Goal: Task Accomplishment & Management: Manage account settings

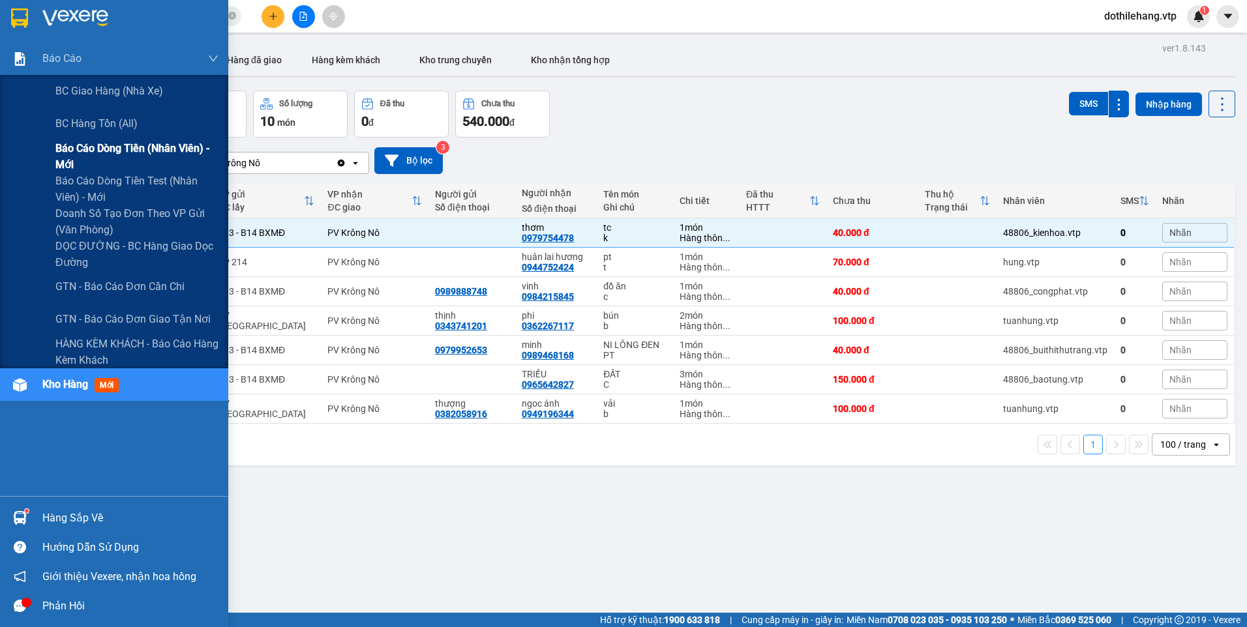
click at [90, 142] on span "Báo cáo dòng tiền (nhân viên) - mới" at bounding box center [136, 156] width 163 height 33
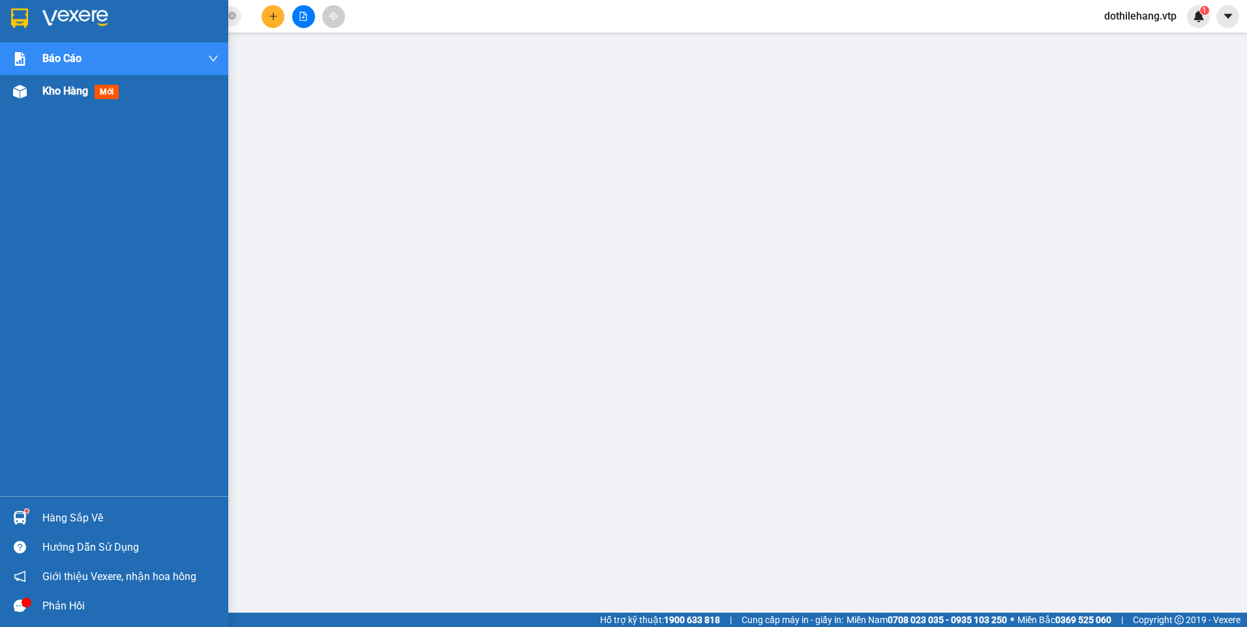
click at [34, 89] on div "Kho hàng mới" at bounding box center [114, 91] width 228 height 33
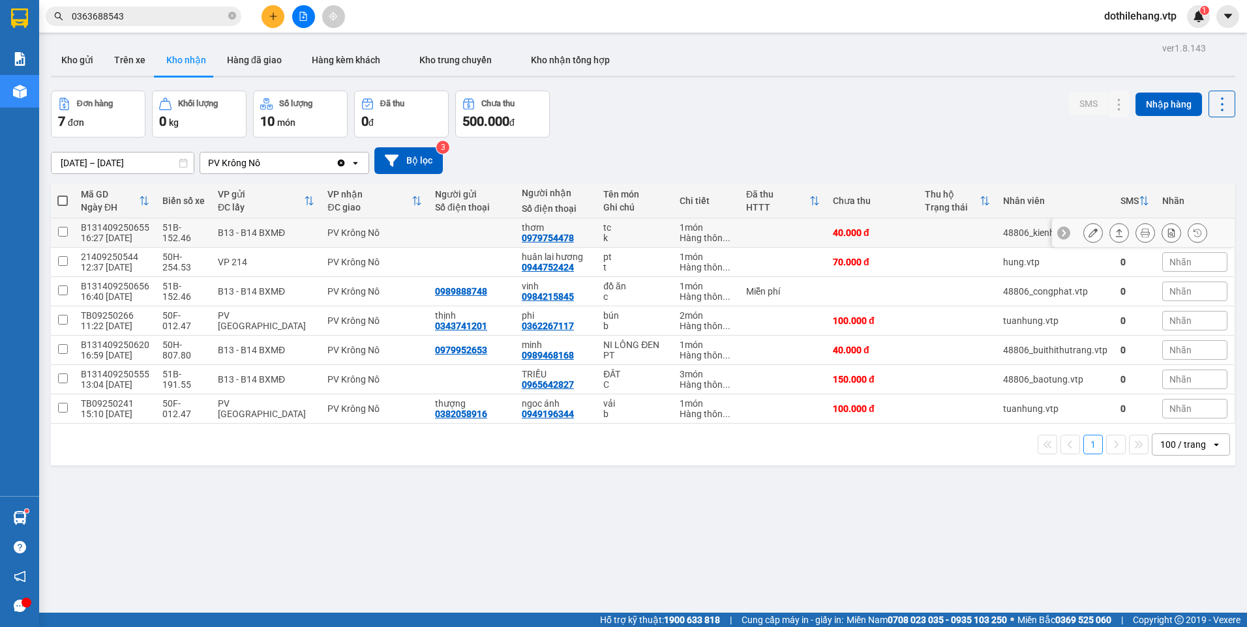
click at [927, 234] on td at bounding box center [957, 232] width 78 height 29
checkbox input "true"
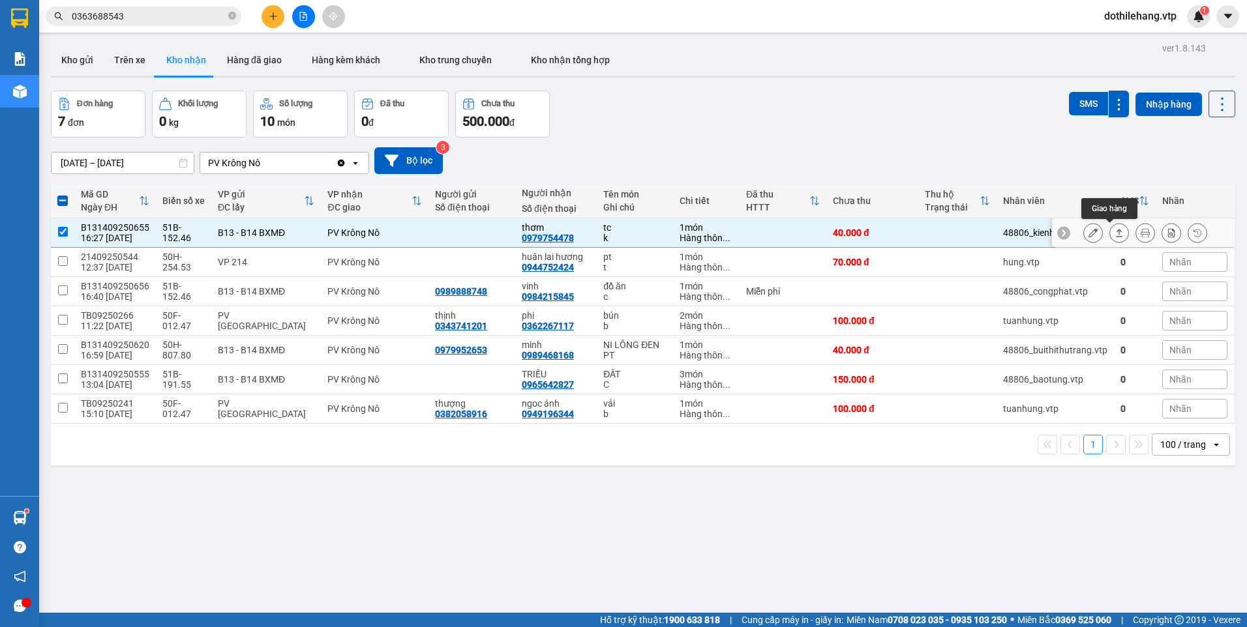
click at [1115, 234] on icon at bounding box center [1119, 232] width 9 height 9
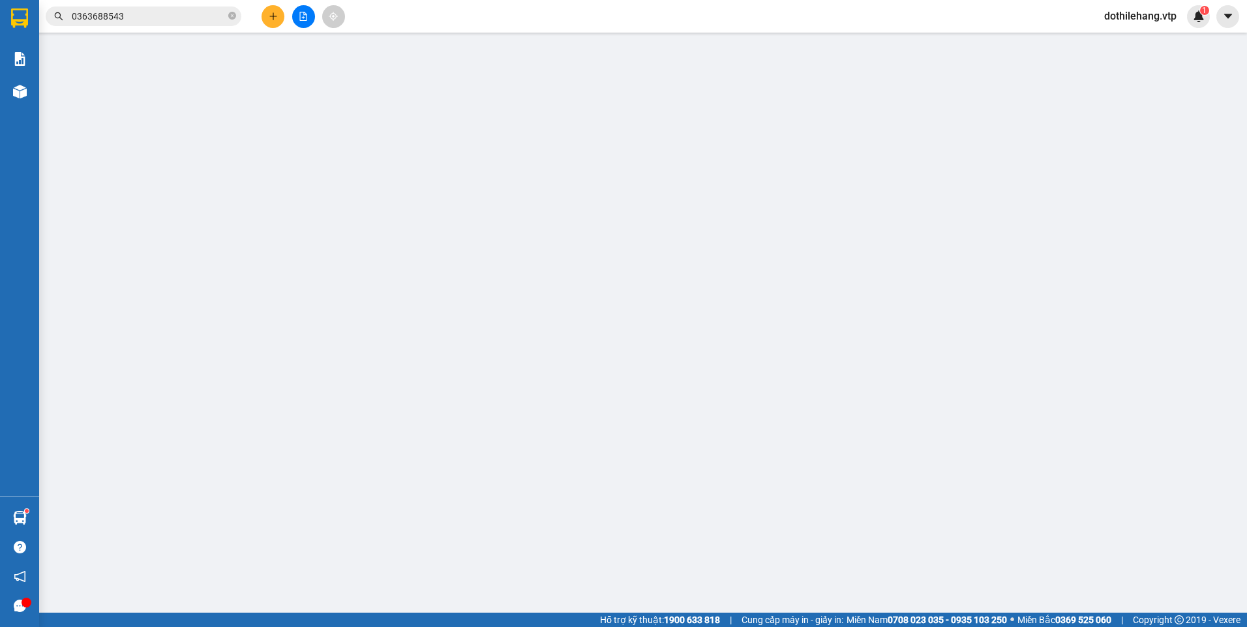
type input "0979754478"
type input "thơm"
type input "40.000"
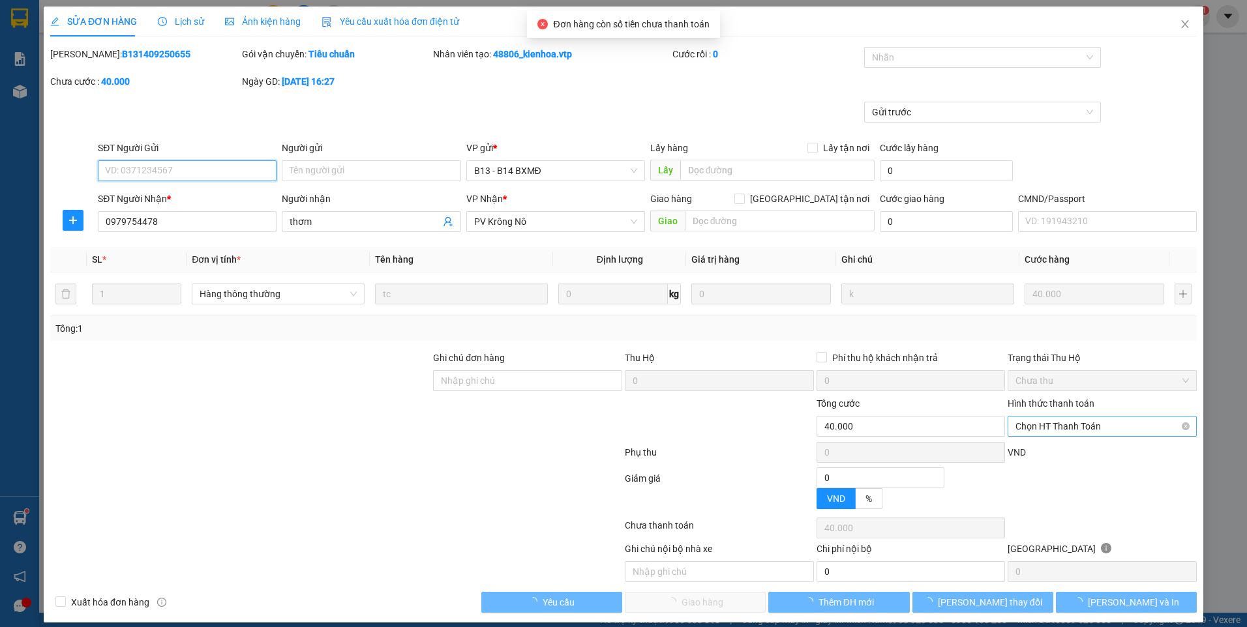
type input "2.000"
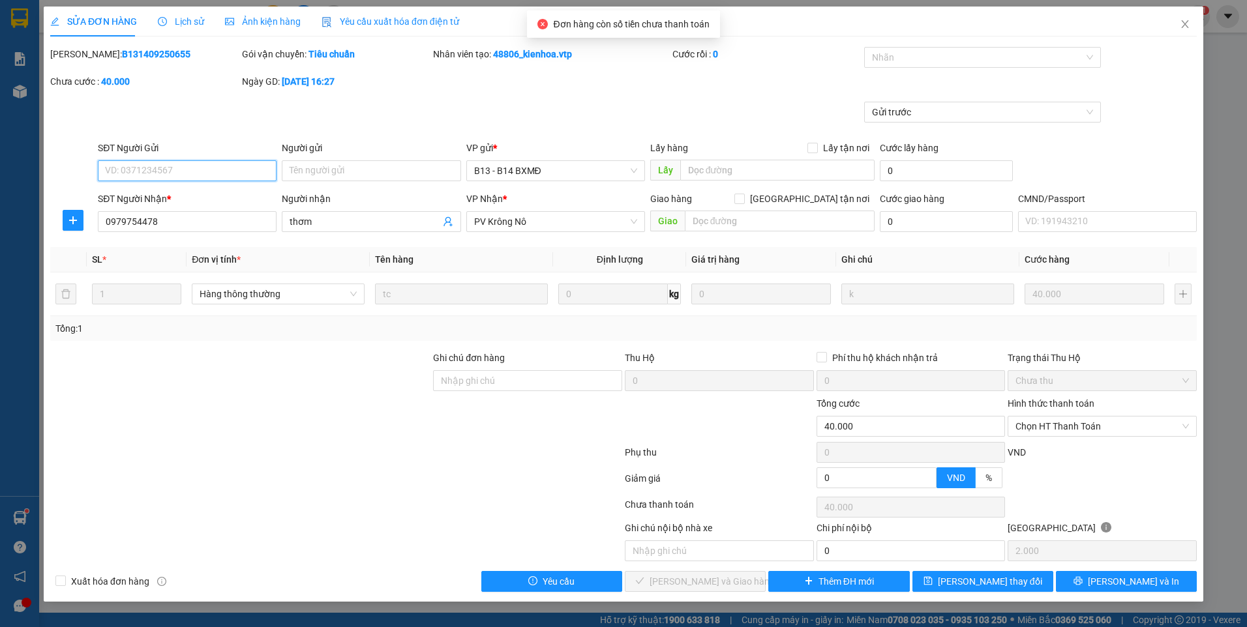
click at [1042, 423] on span "Chọn HT Thanh Toán" at bounding box center [1101, 427] width 173 height 20
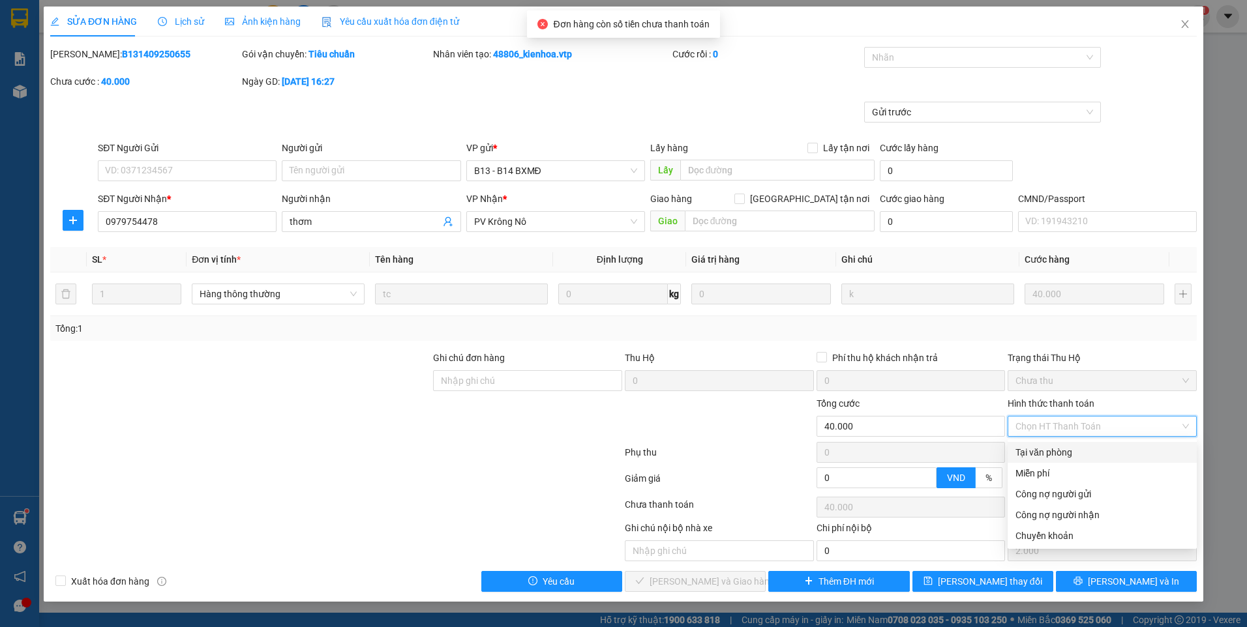
click at [1042, 456] on div "Tại văn phòng" at bounding box center [1101, 452] width 173 height 14
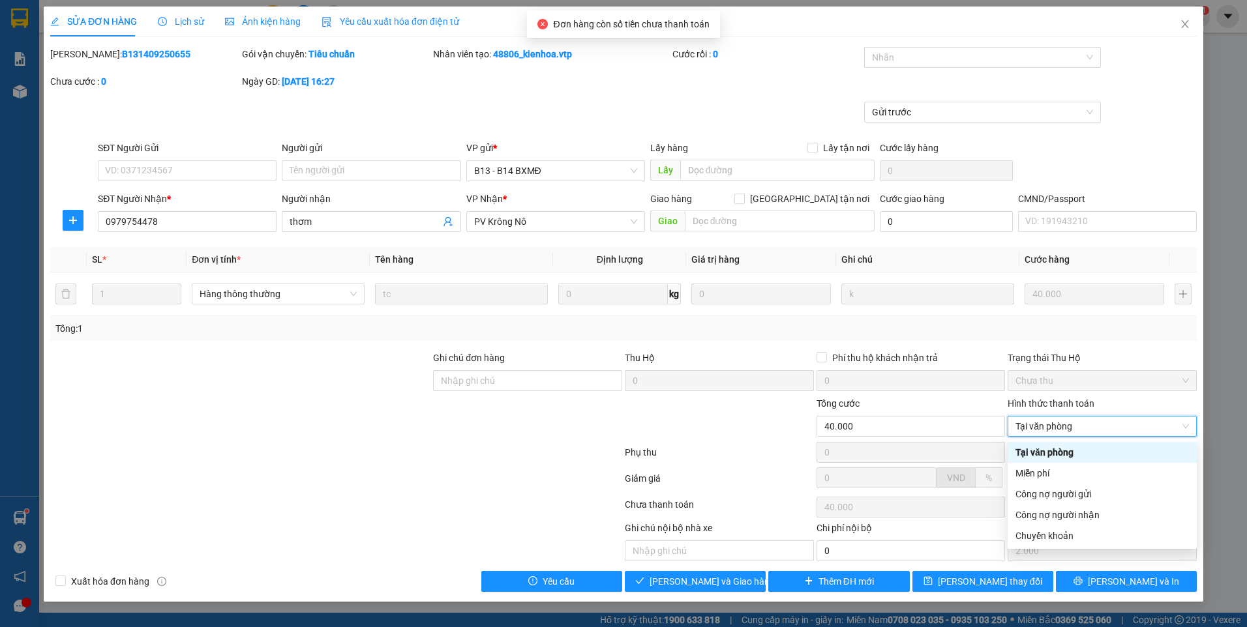
type input "0"
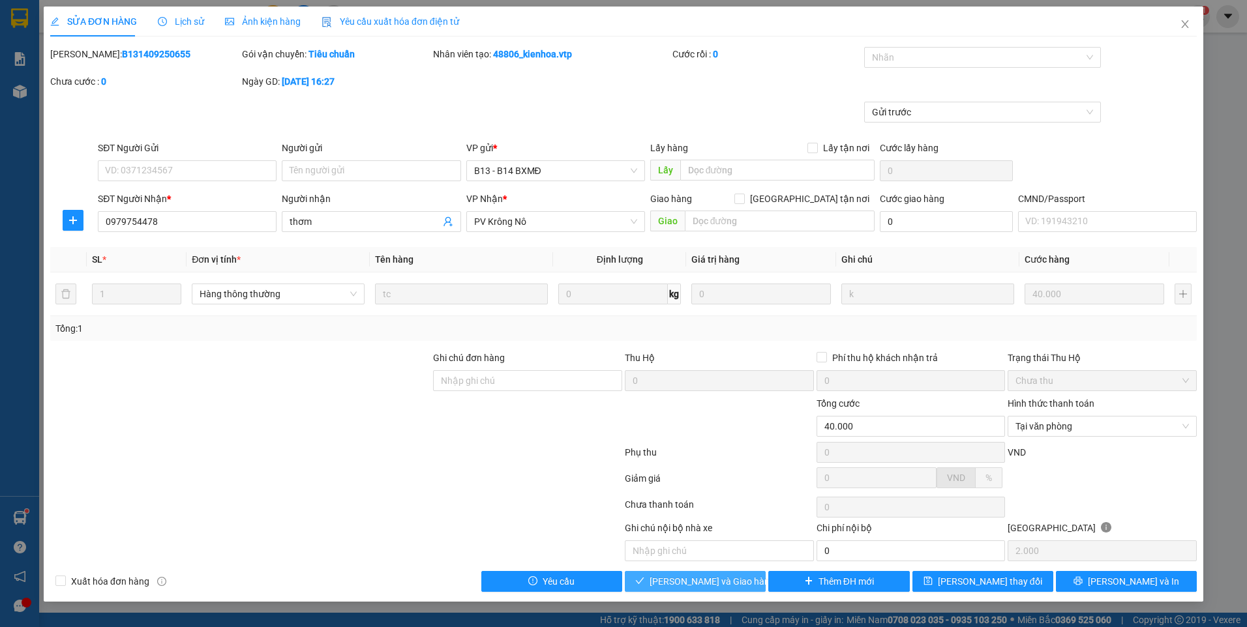
click at [722, 588] on span "[PERSON_NAME] và Giao hàng" at bounding box center [712, 582] width 125 height 14
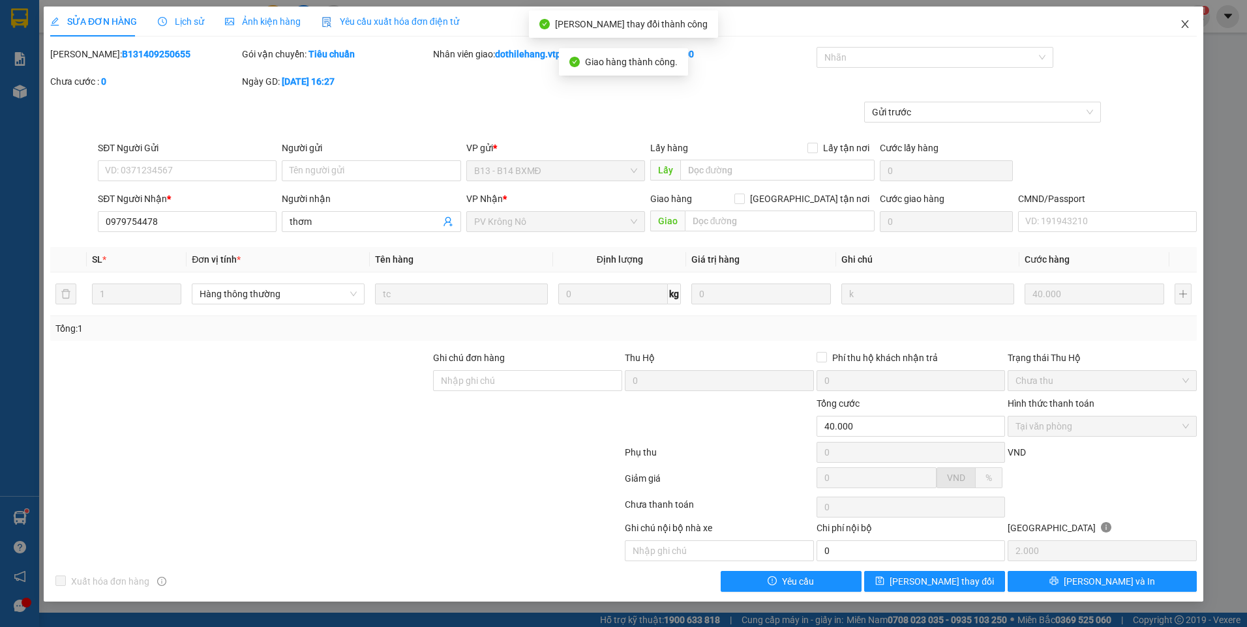
click at [1184, 25] on icon "close" at bounding box center [1185, 24] width 10 height 10
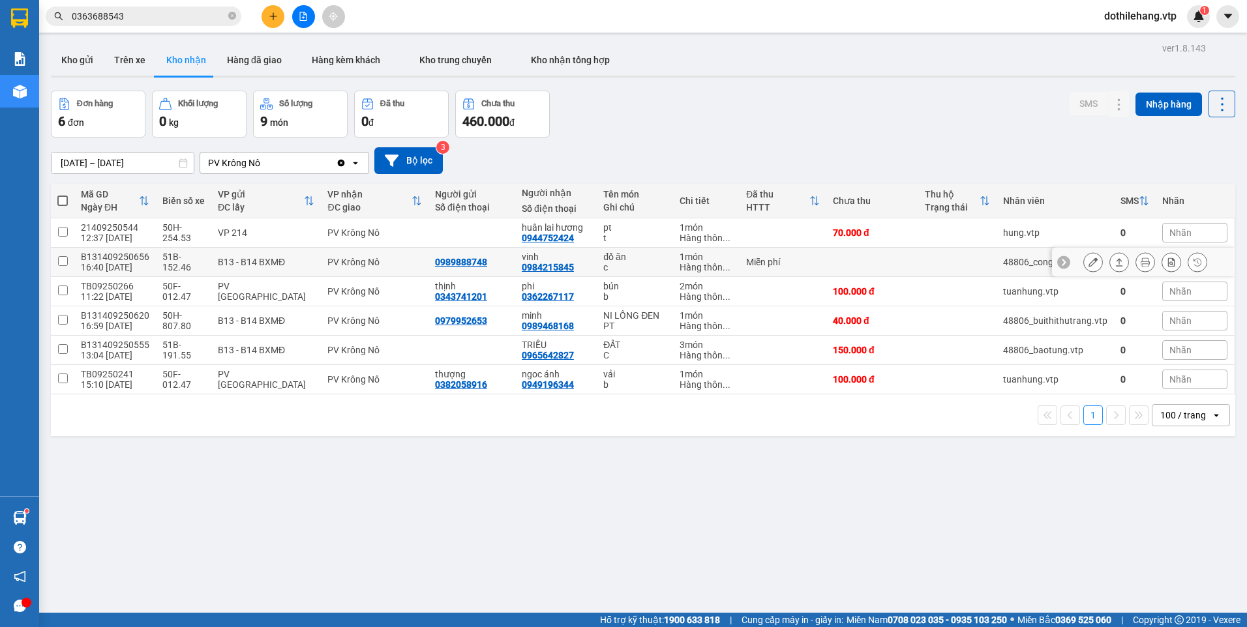
click at [940, 263] on td at bounding box center [957, 262] width 78 height 29
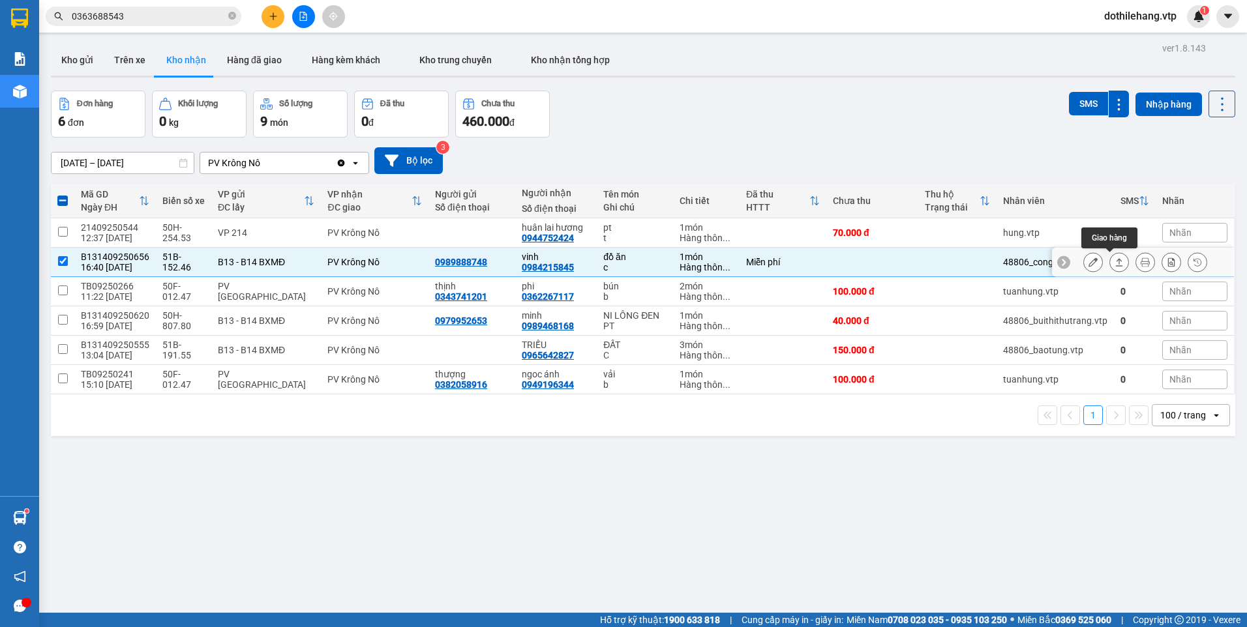
click at [1115, 258] on icon at bounding box center [1119, 262] width 9 height 9
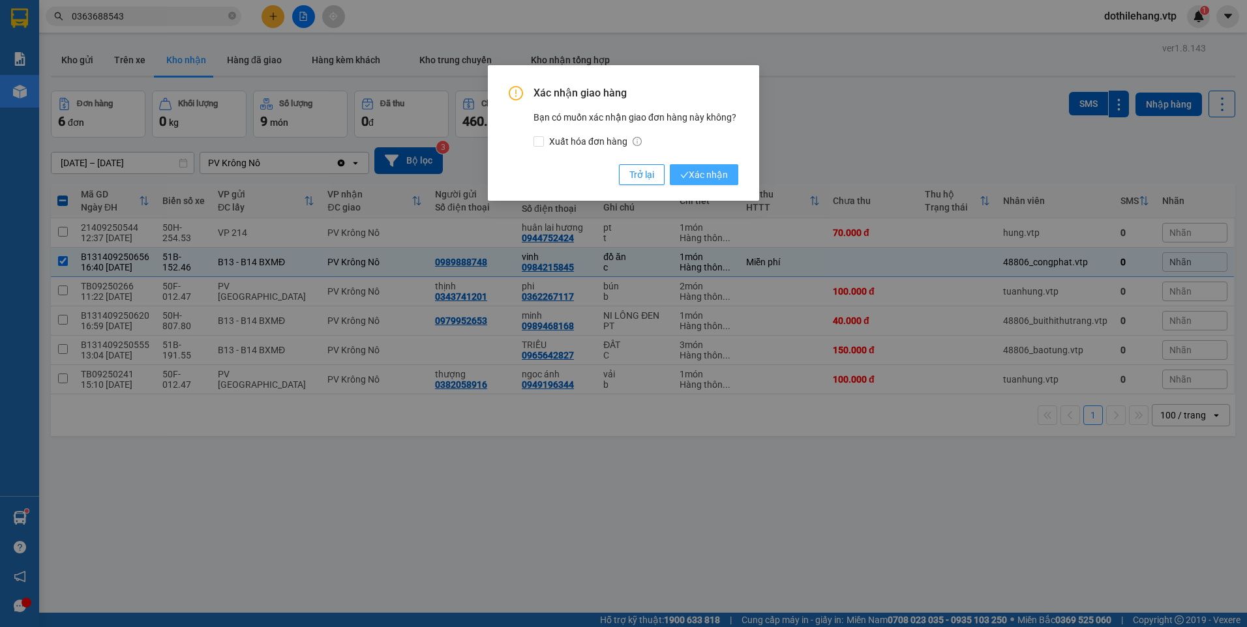
click at [720, 175] on span "Xác nhận" at bounding box center [704, 175] width 48 height 14
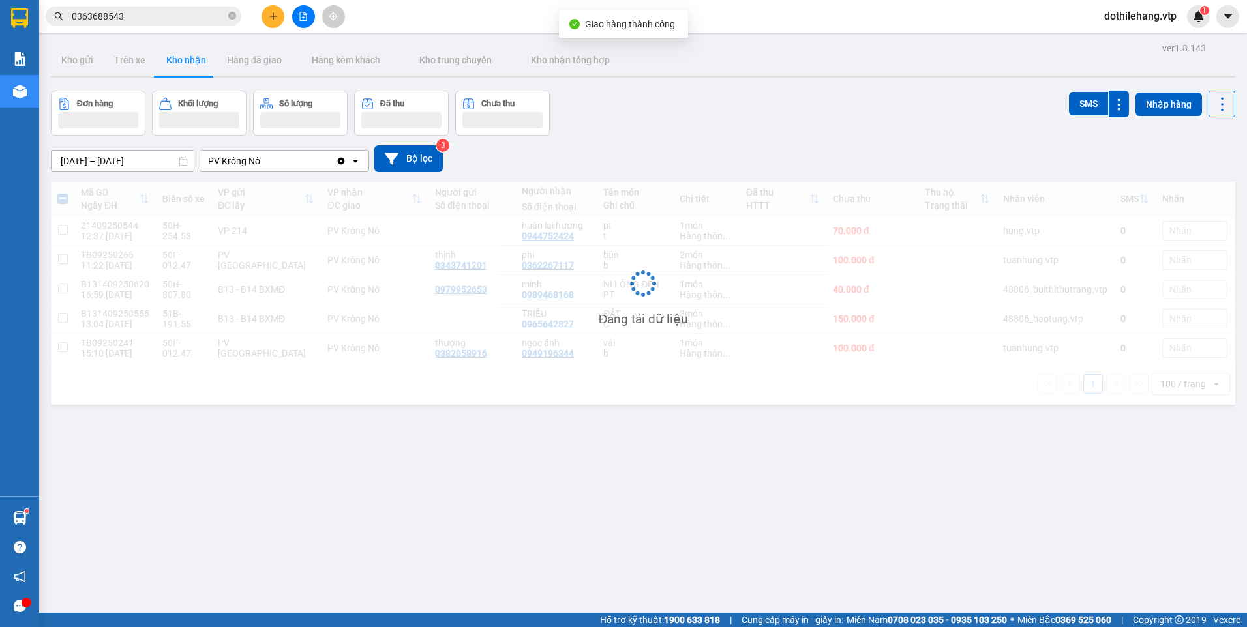
checkbox input "false"
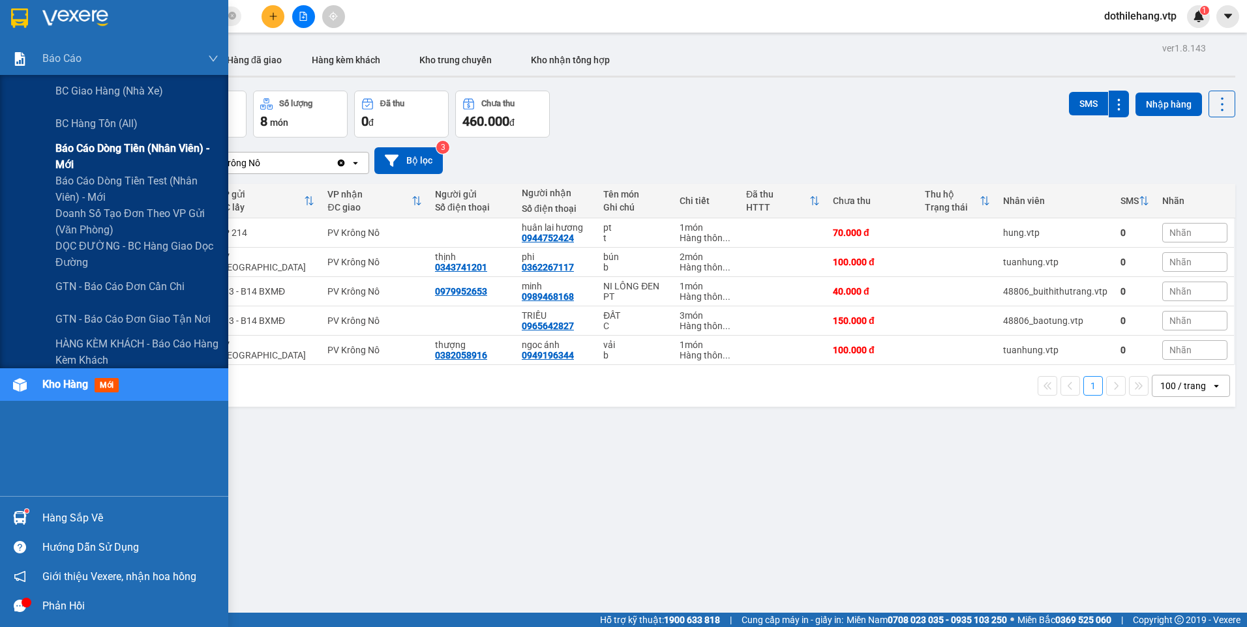
click at [89, 151] on span "Báo cáo dòng tiền (nhân viên) - mới" at bounding box center [136, 156] width 163 height 33
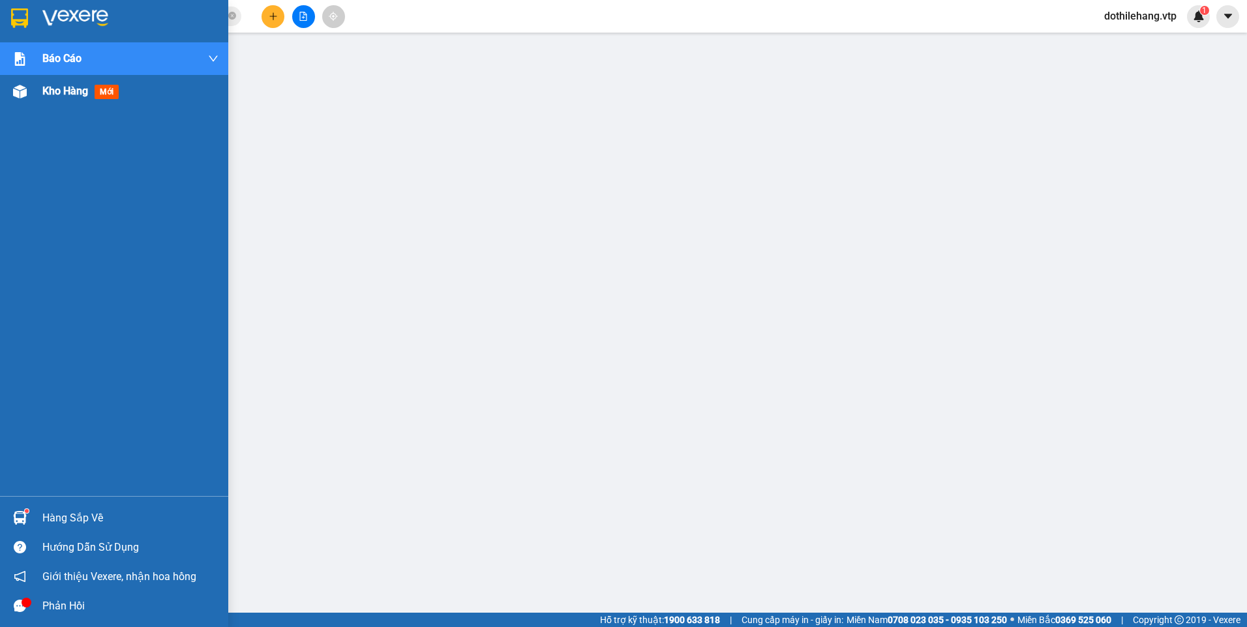
click at [37, 90] on div "Kho hàng mới" at bounding box center [114, 91] width 228 height 33
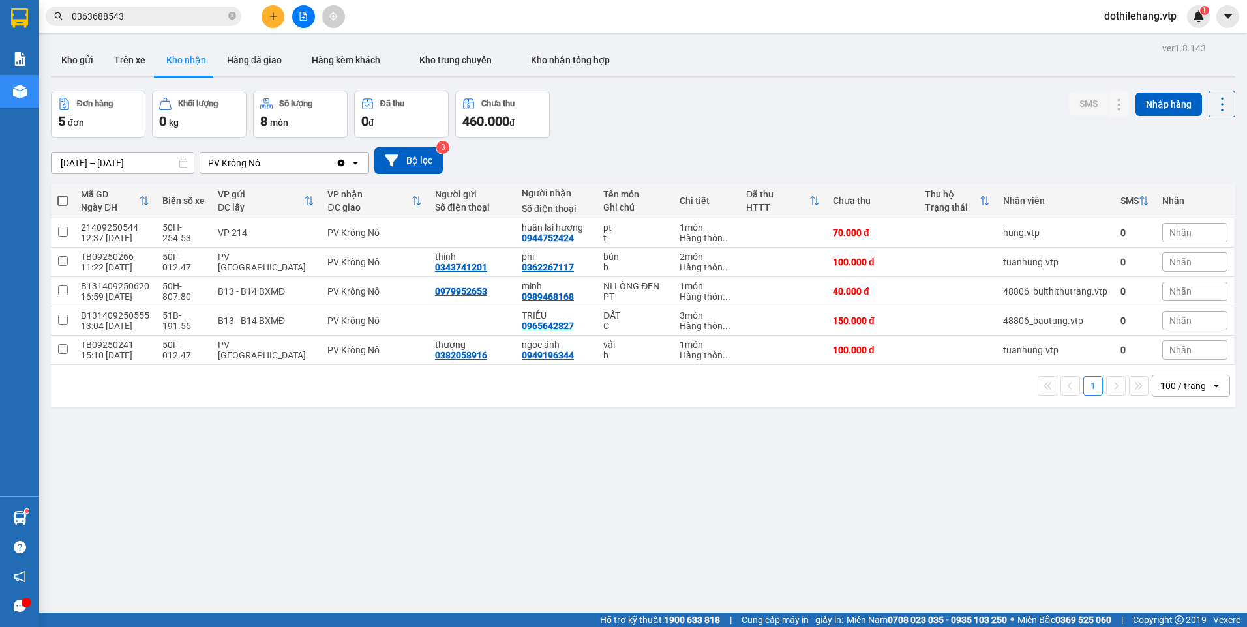
click at [140, 161] on input "[DATE] – [DATE]" at bounding box center [123, 163] width 142 height 21
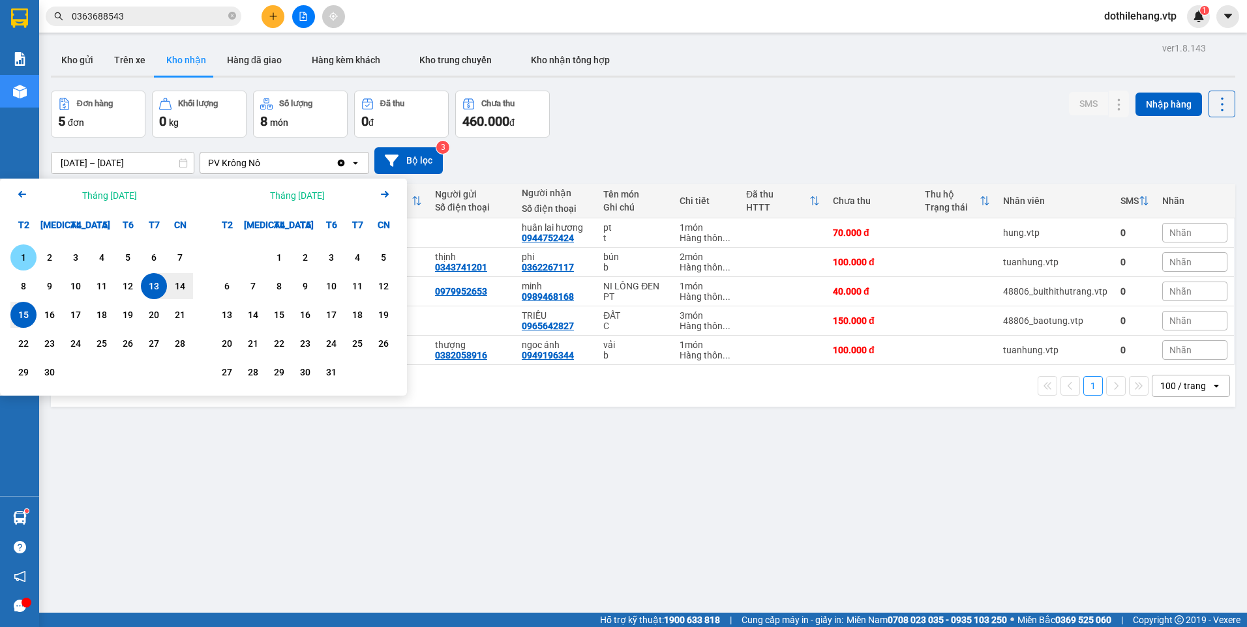
click at [25, 254] on div "1" at bounding box center [23, 258] width 18 height 16
drag, startPoint x: 16, startPoint y: 316, endPoint x: 22, endPoint y: 313, distance: 6.7
click at [20, 314] on div "15" at bounding box center [23, 315] width 18 height 16
type input "[DATE] – [DATE]"
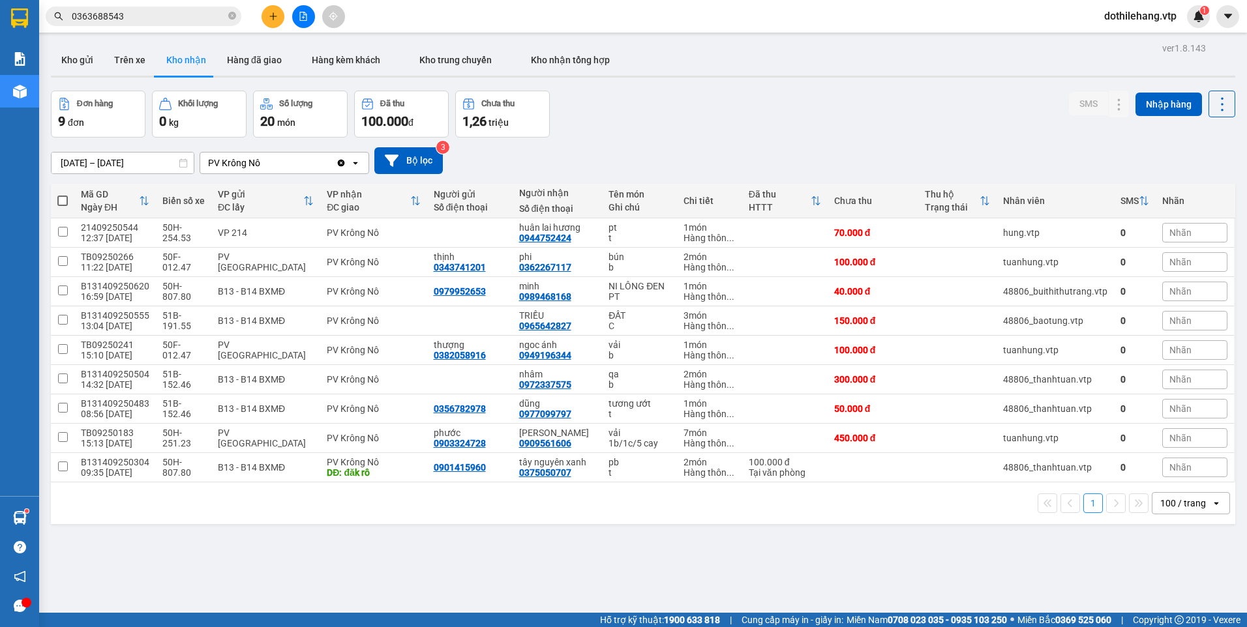
click at [281, 167] on div "PV Krông Nô" at bounding box center [268, 163] width 136 height 21
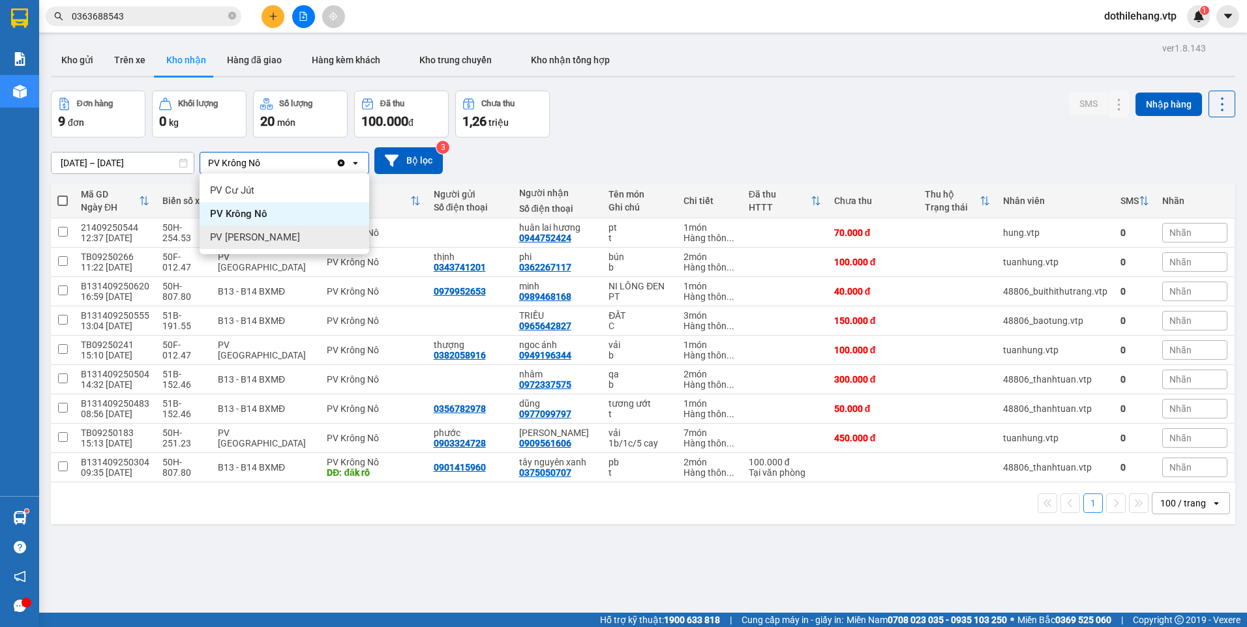
click at [275, 235] on div "PV [PERSON_NAME]" at bounding box center [285, 237] width 170 height 23
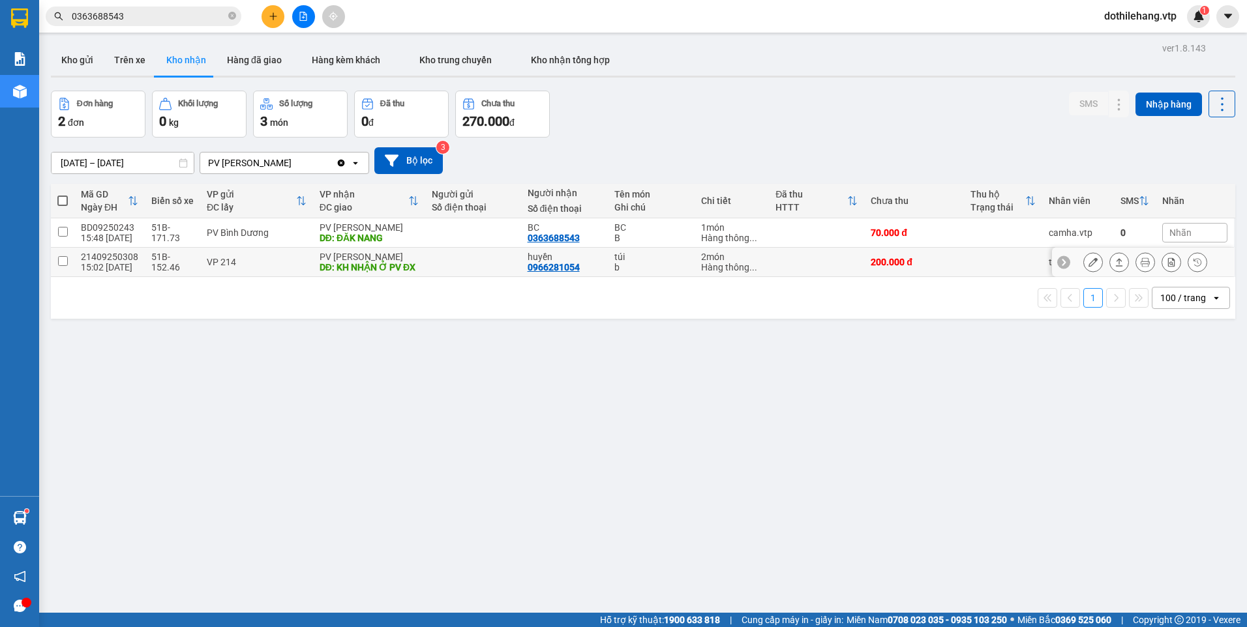
click at [1088, 264] on icon at bounding box center [1092, 262] width 9 height 9
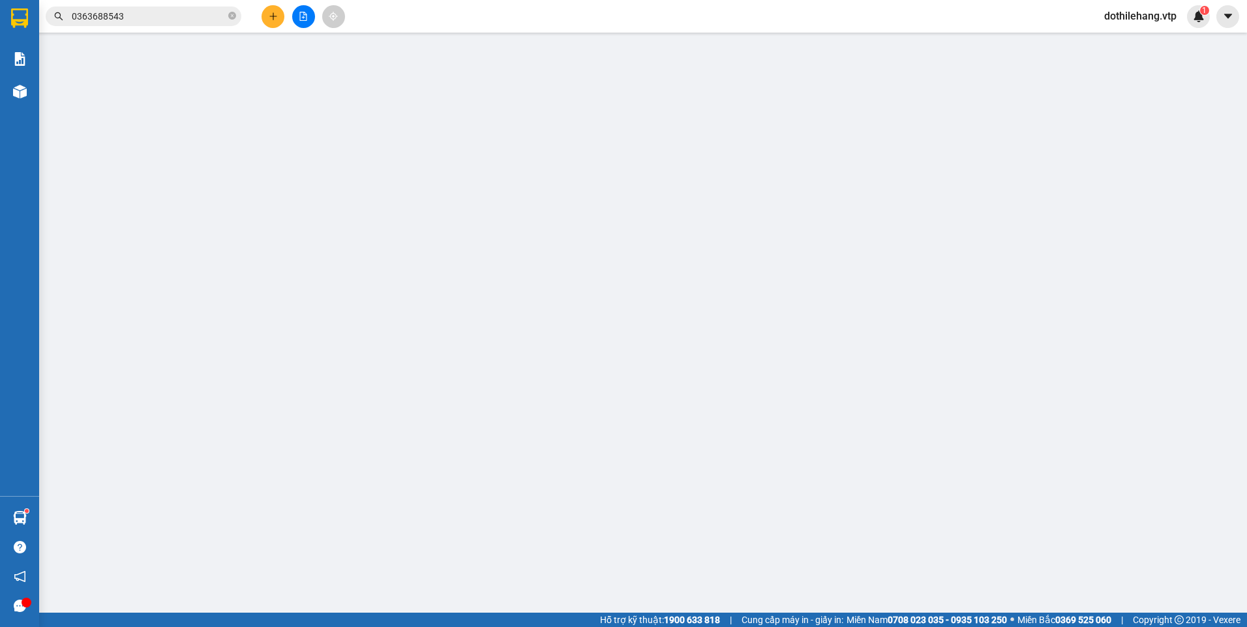
type input "0966281054"
type input "huyền"
type input "KH NHẬN Ở PV ĐX"
type input "200.000"
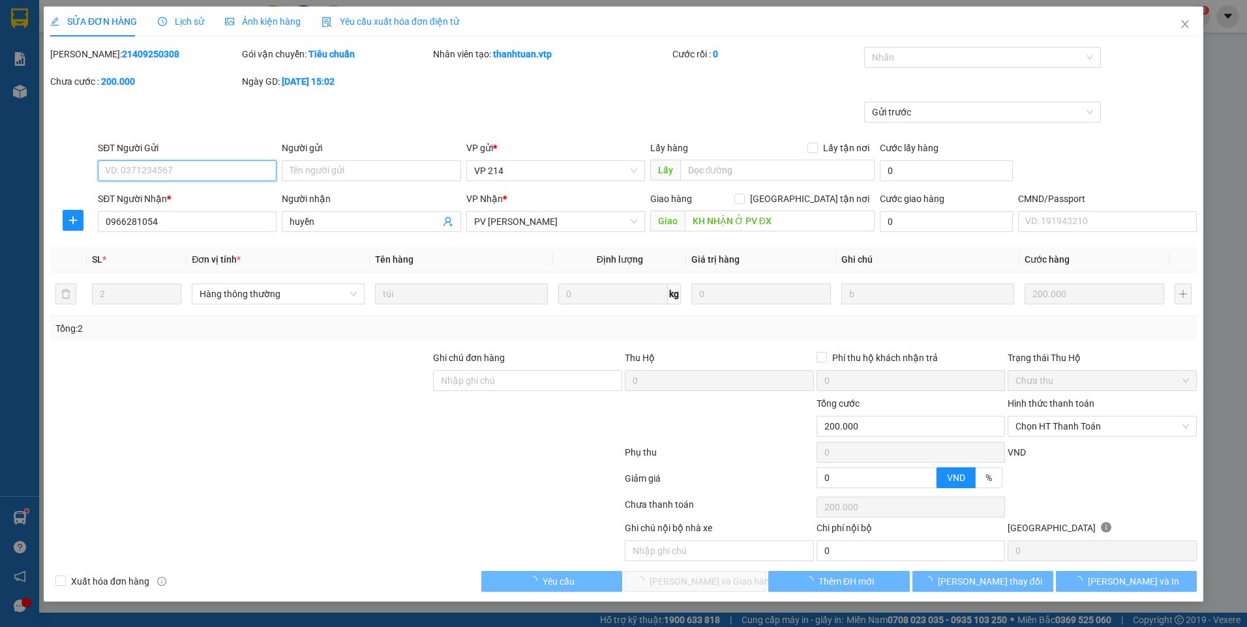
type input "10.000"
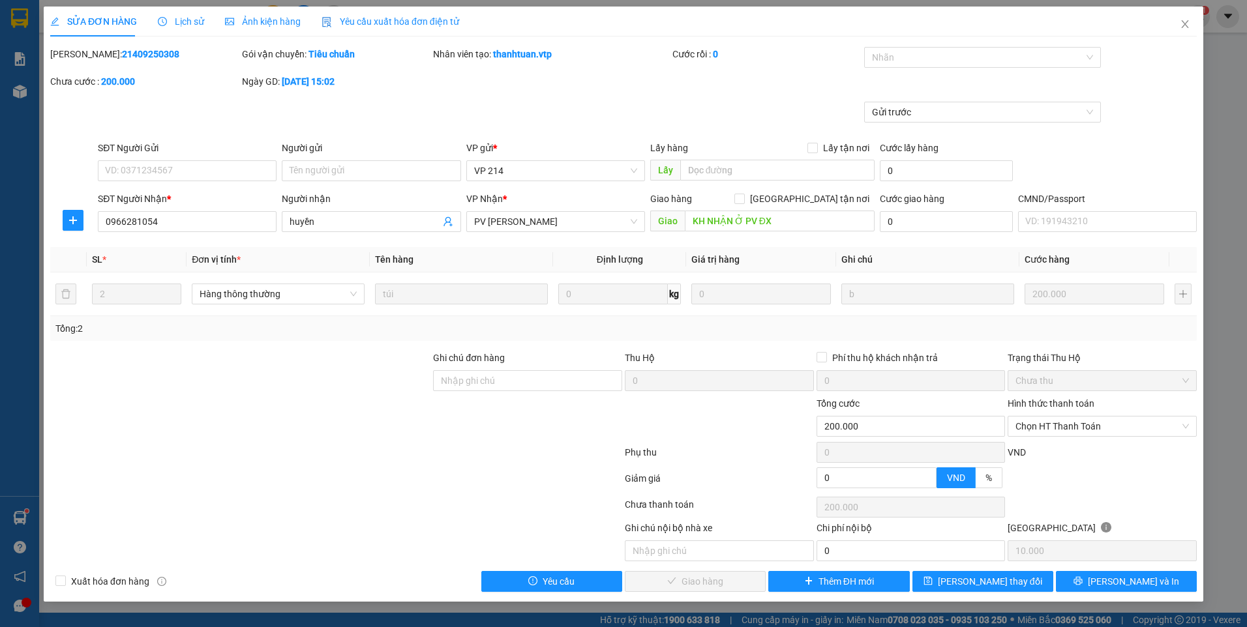
click at [178, 23] on span "Lịch sử" at bounding box center [181, 21] width 46 height 10
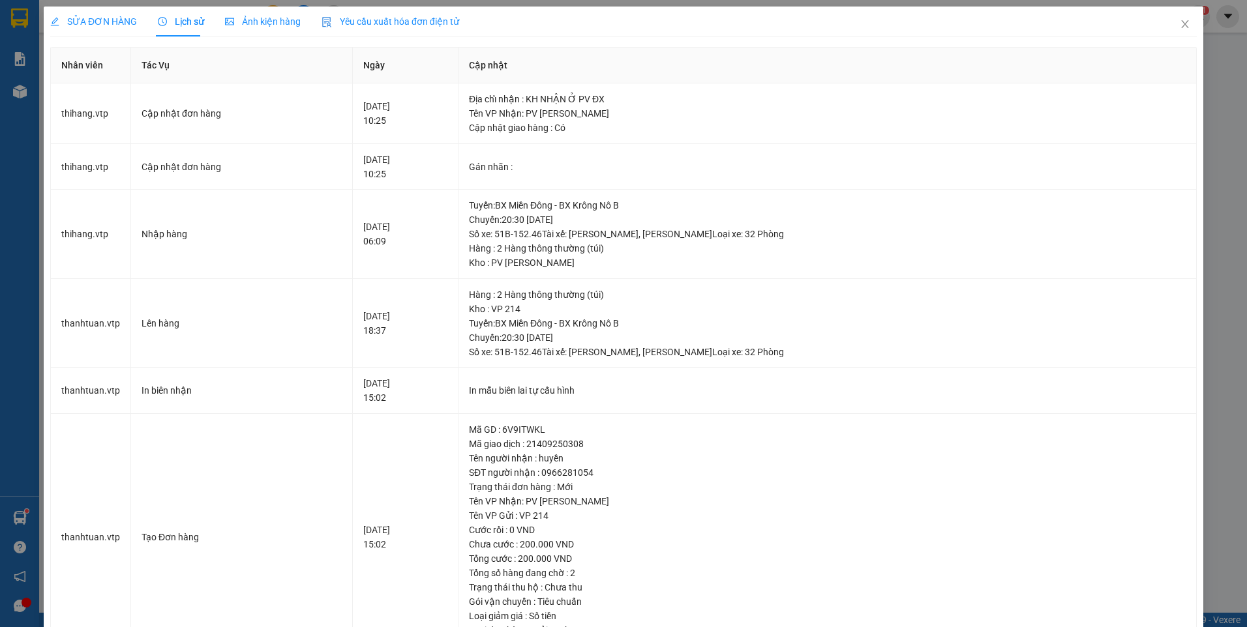
click at [100, 14] on div "SỬA ĐƠN HÀNG" at bounding box center [93, 22] width 87 height 30
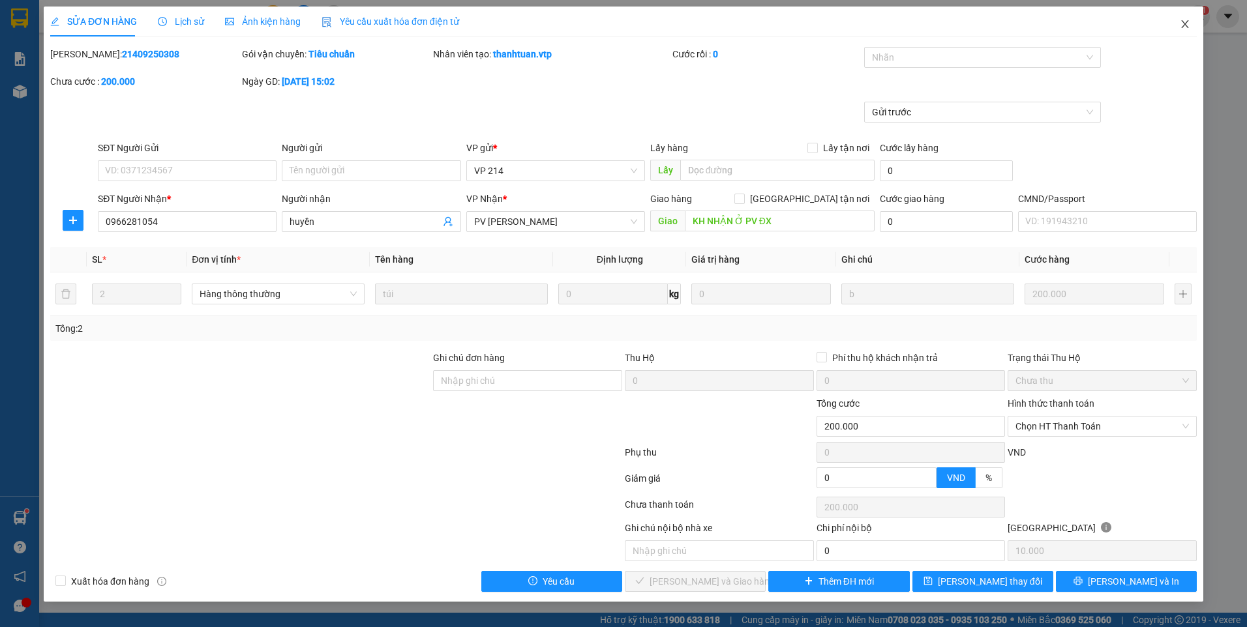
click at [1183, 23] on icon "close" at bounding box center [1184, 24] width 7 height 8
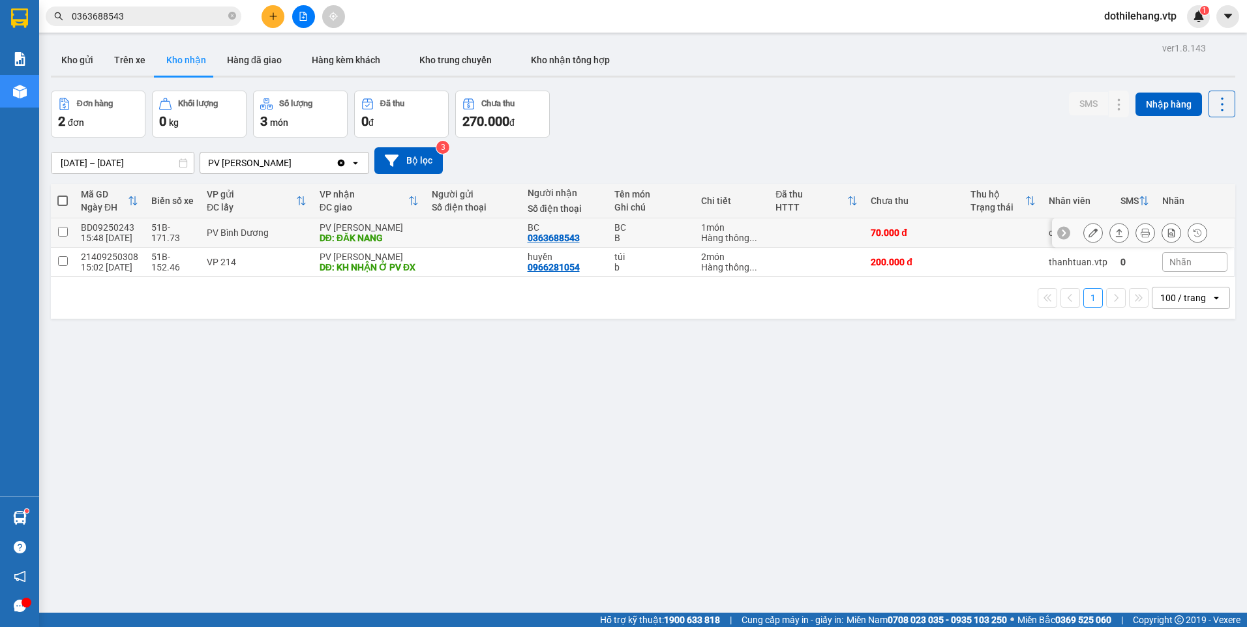
click at [1088, 231] on icon at bounding box center [1092, 232] width 9 height 9
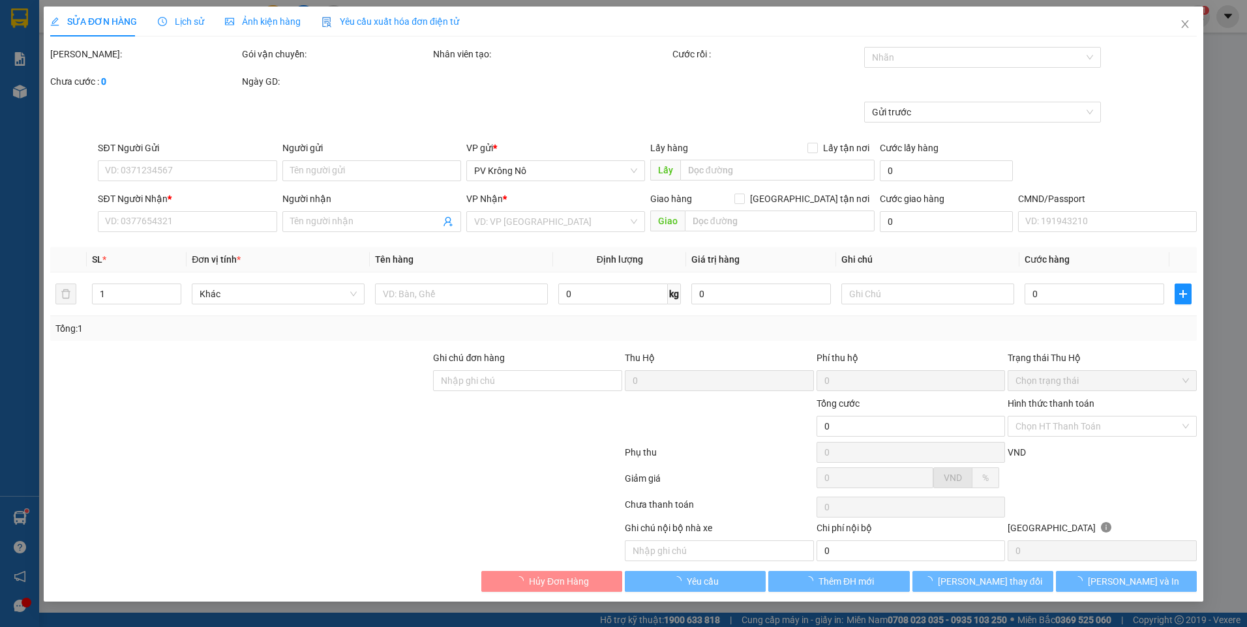
type input "0363688543"
type input "BC"
type input "ĐĂK NANG"
type input "70.000"
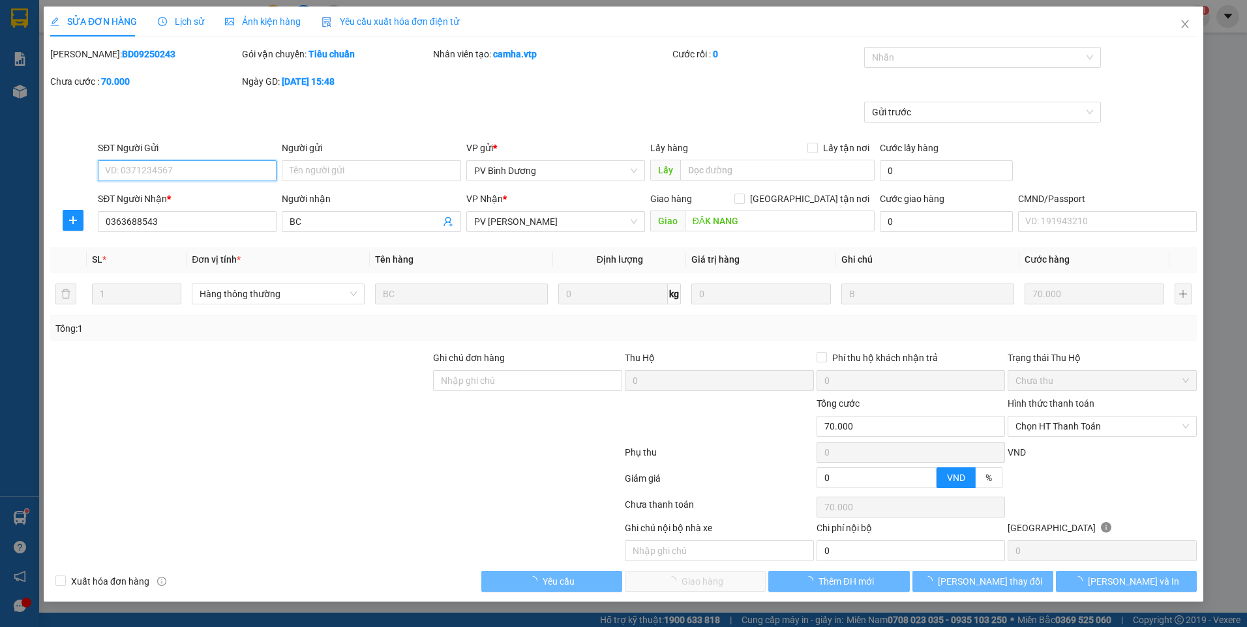
type input "3.500"
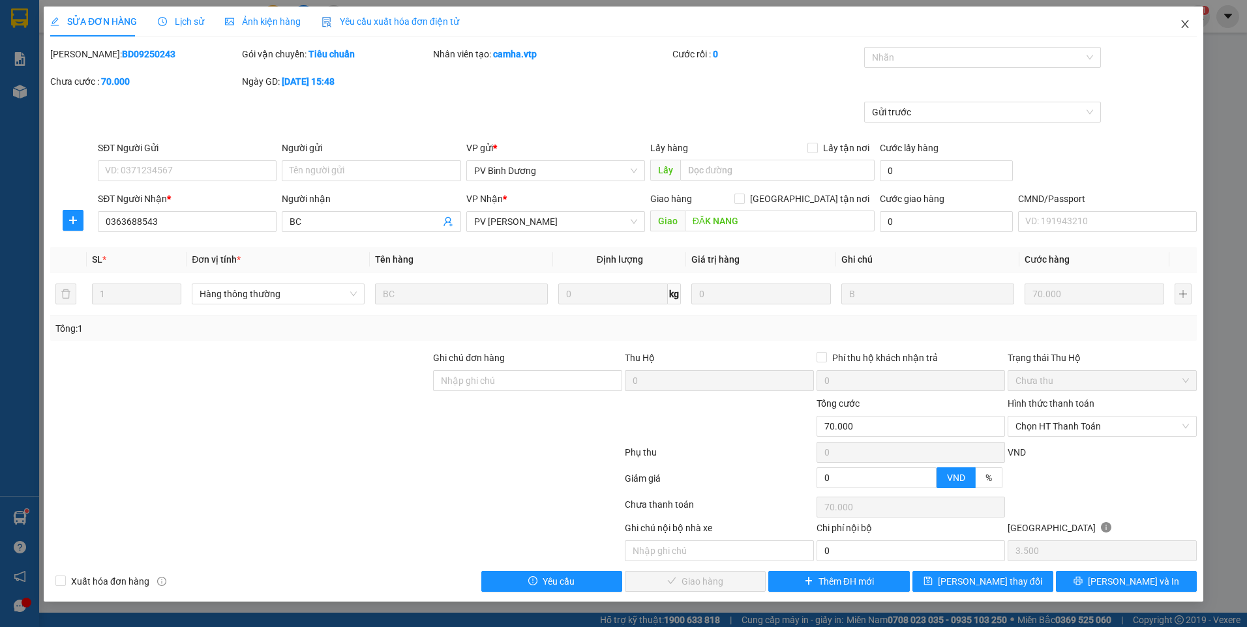
click at [1187, 19] on span "Close" at bounding box center [1185, 25] width 37 height 37
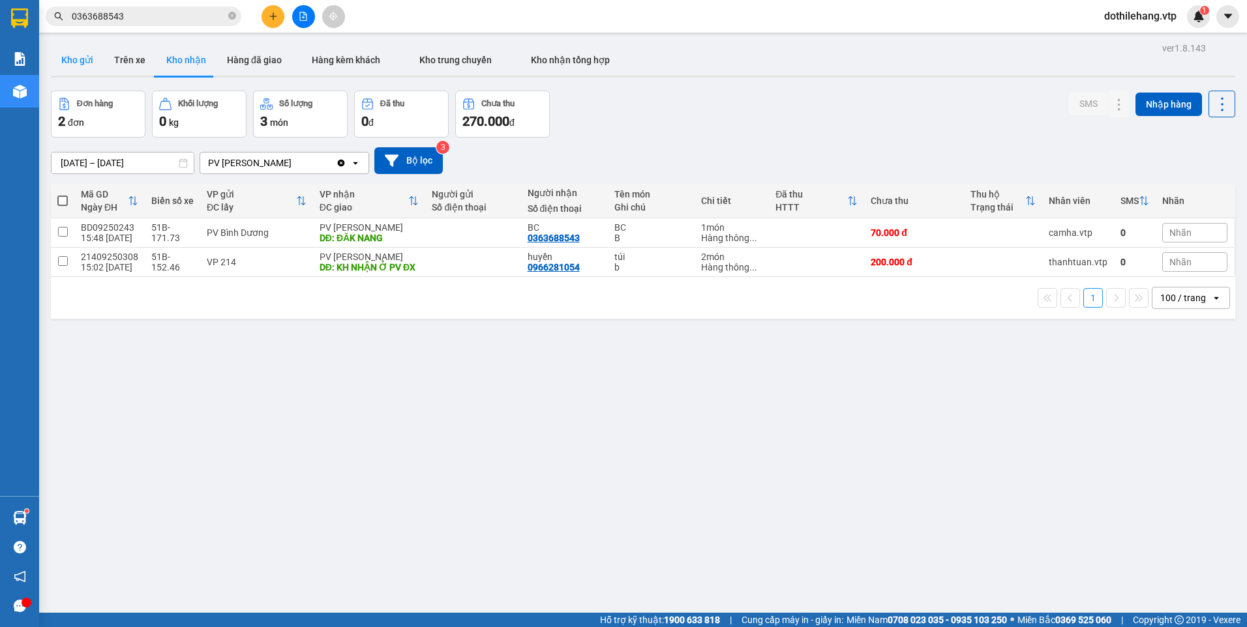
click at [73, 63] on button "Kho gửi" at bounding box center [77, 59] width 53 height 31
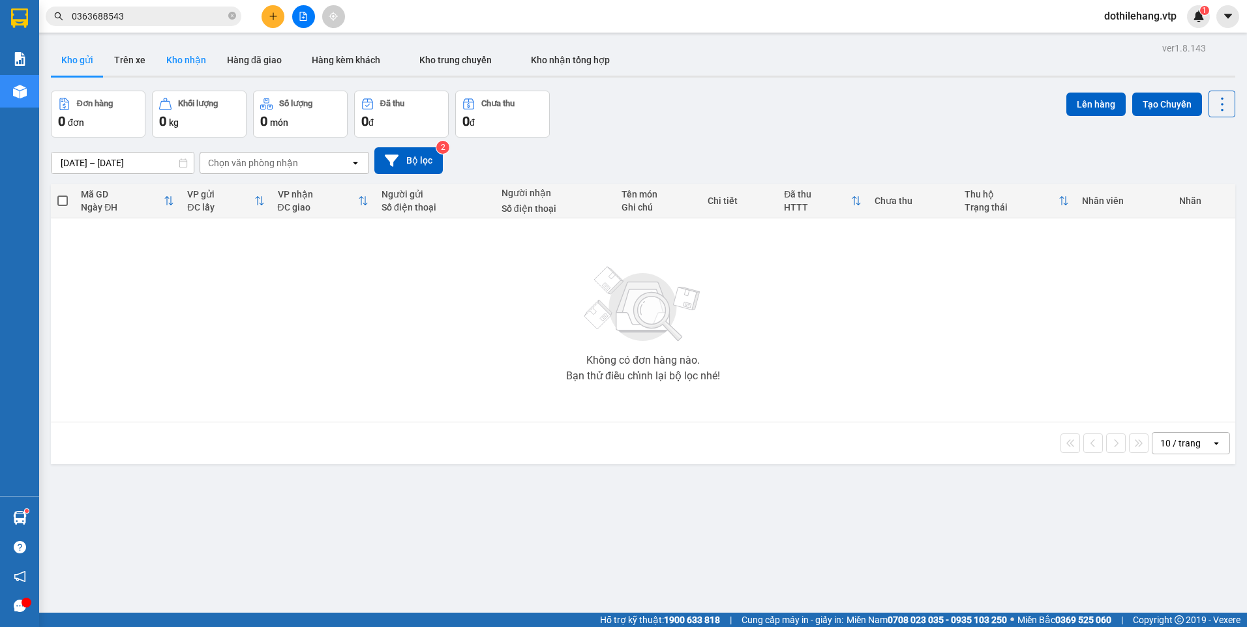
click at [194, 63] on button "Kho nhận" at bounding box center [186, 59] width 61 height 31
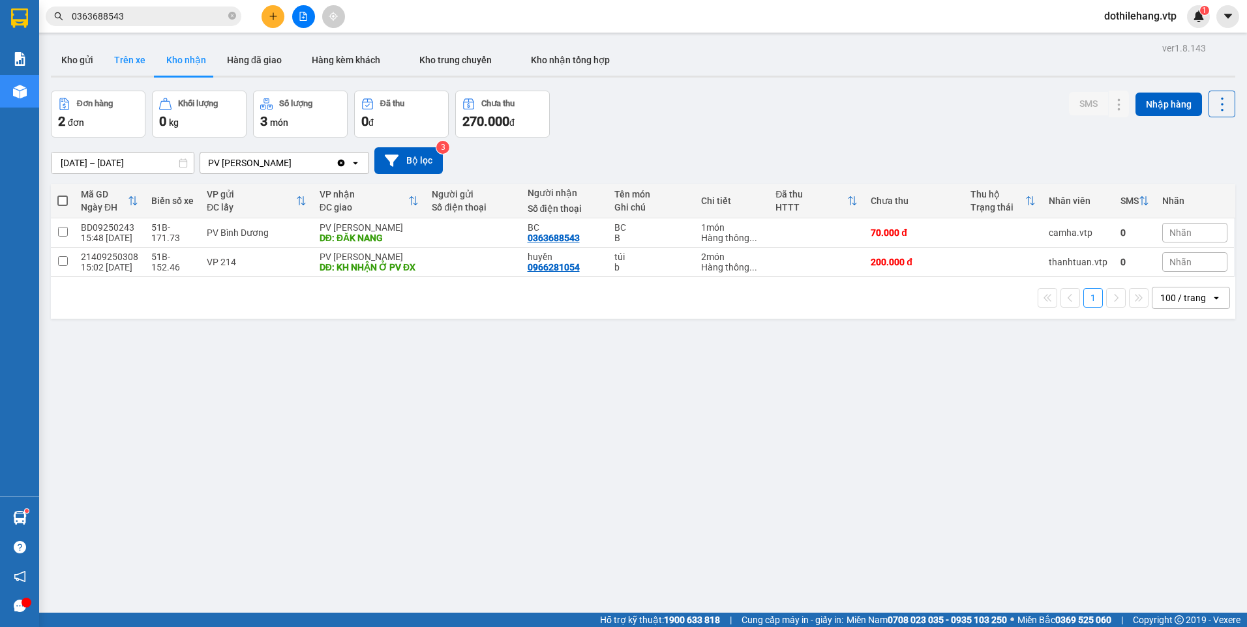
click at [135, 63] on button "Trên xe" at bounding box center [130, 59] width 52 height 31
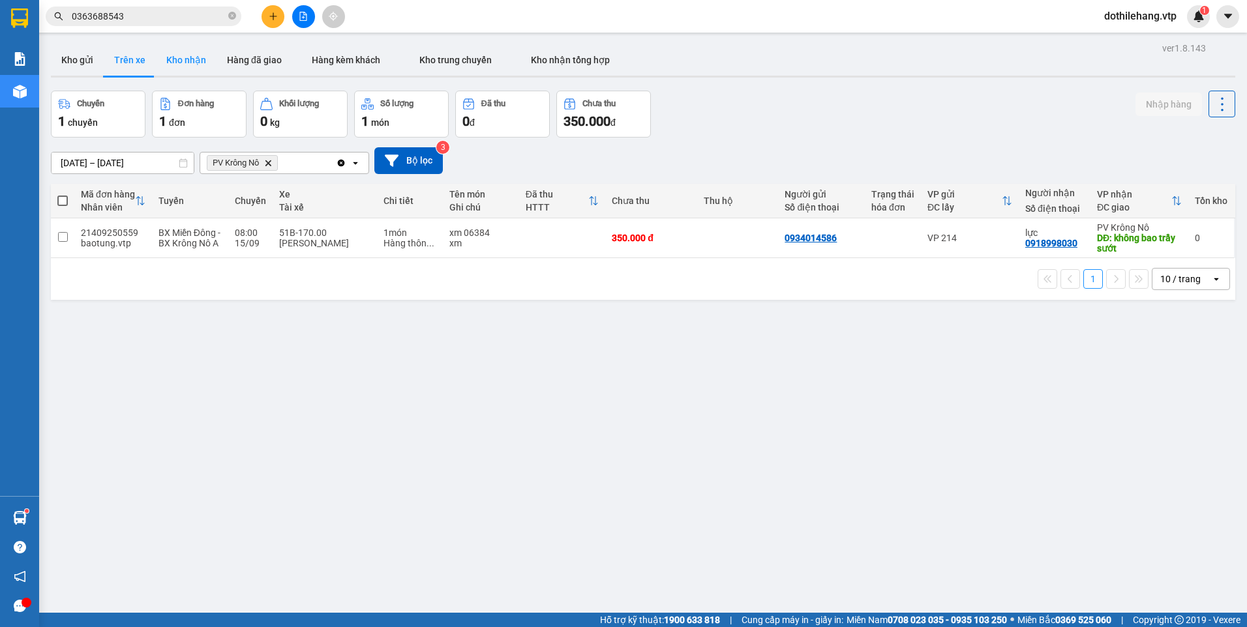
click at [182, 48] on button "Kho nhận" at bounding box center [186, 59] width 61 height 31
type input "[DATE] – [DATE]"
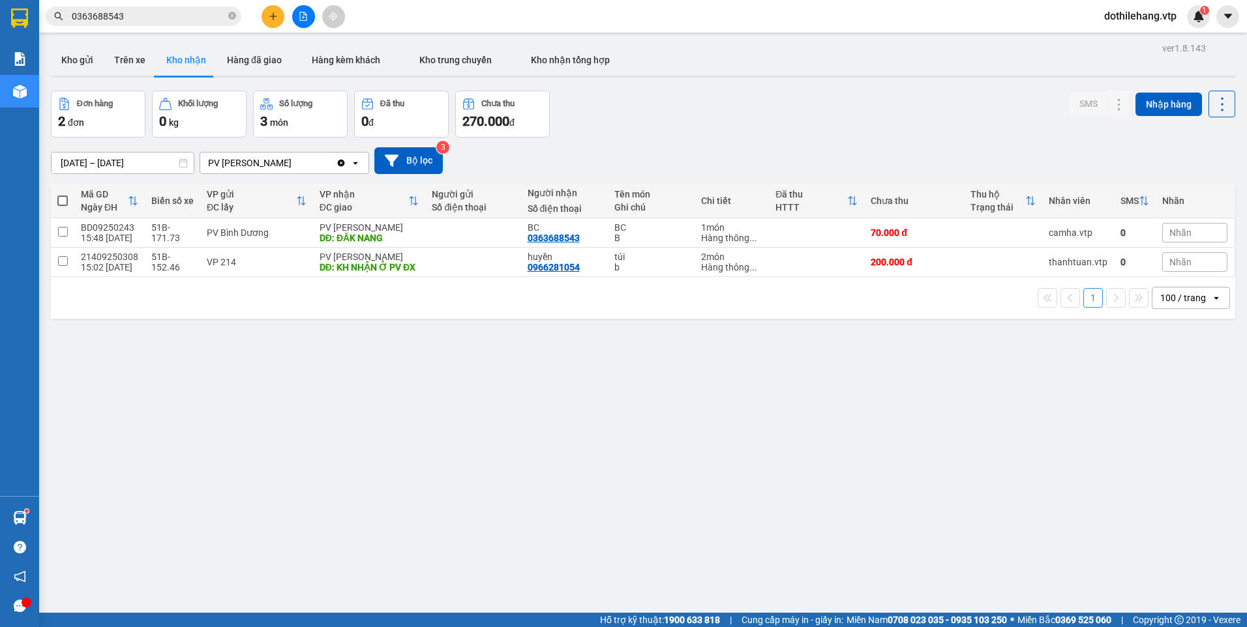
click at [340, 162] on icon "Clear value" at bounding box center [341, 163] width 10 height 10
